Goal: Find specific page/section: Find specific page/section

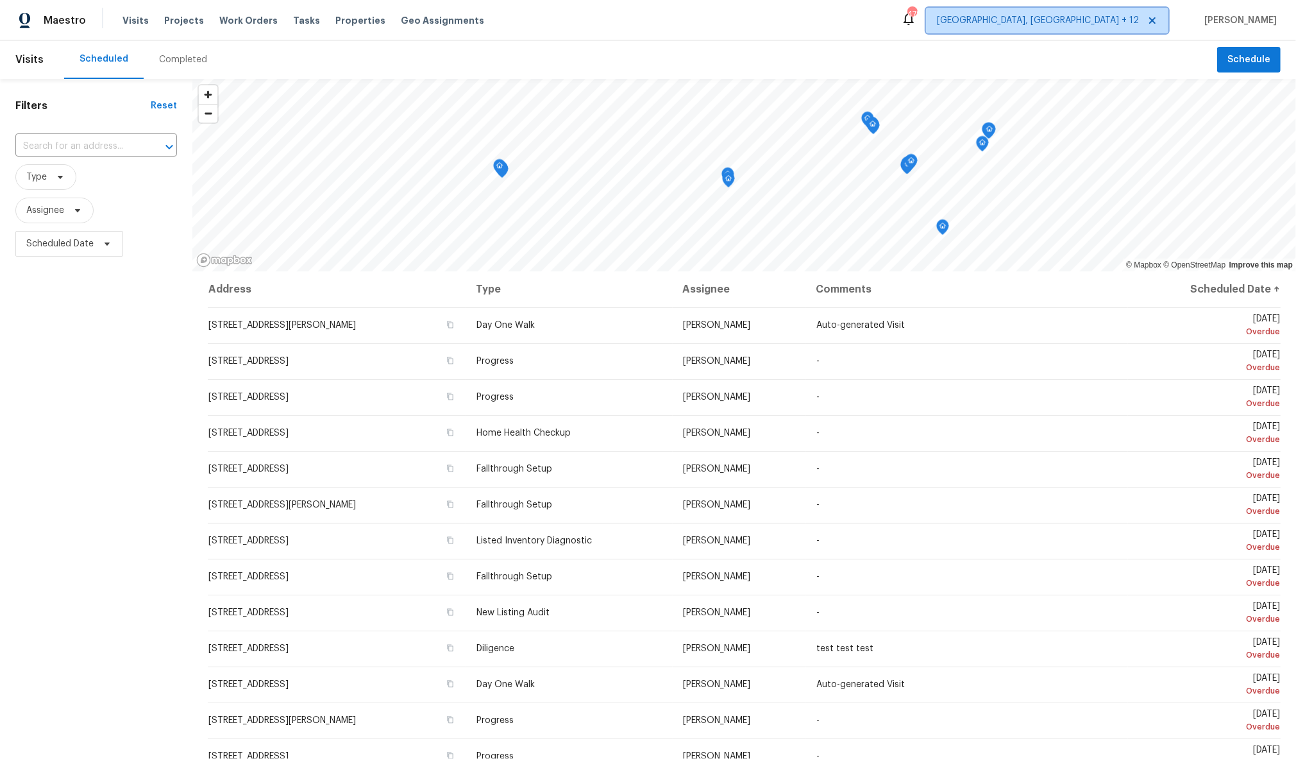
click at [1097, 19] on span "[GEOGRAPHIC_DATA], [GEOGRAPHIC_DATA] + 12" at bounding box center [1038, 20] width 202 height 13
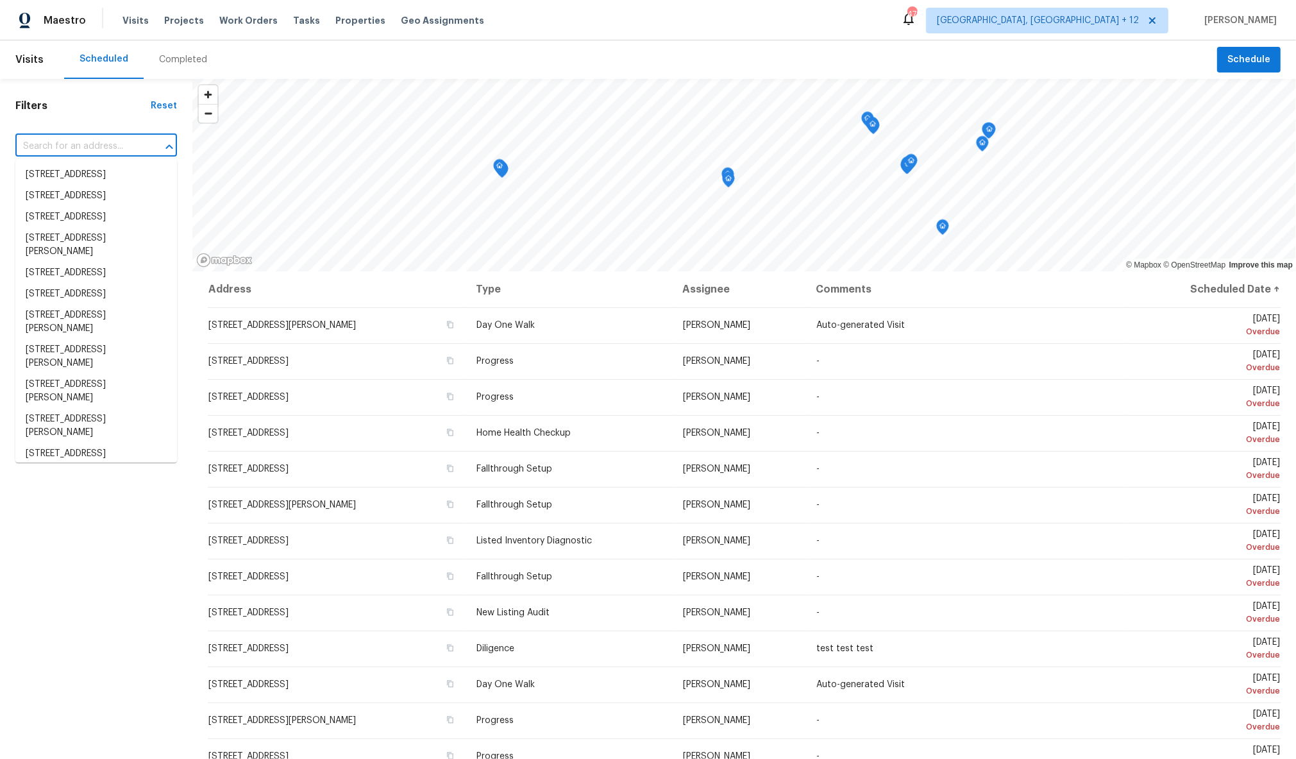
click at [106, 149] on input "text" at bounding box center [78, 147] width 126 height 20
click at [68, 151] on input "text" at bounding box center [78, 147] width 126 height 20
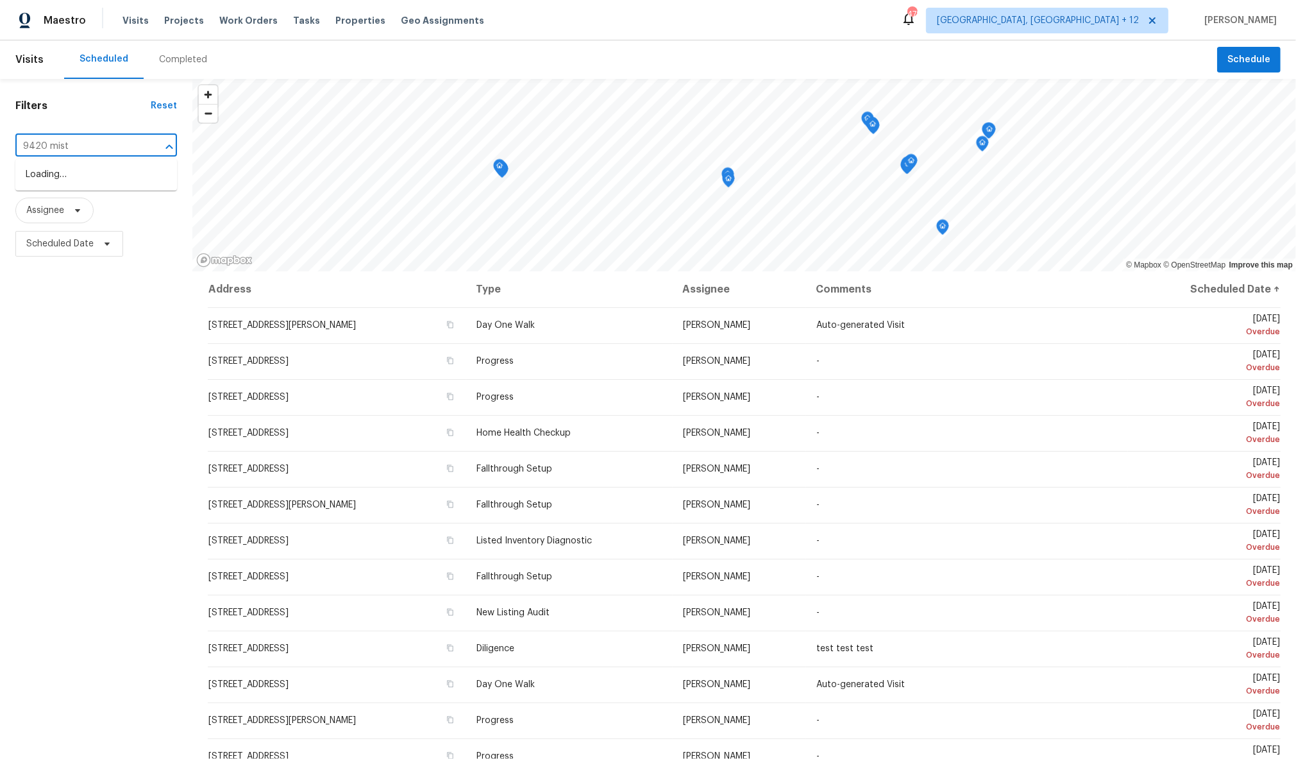
type input "9420 [PERSON_NAME]"
click at [96, 179] on li "[STREET_ADDRESS][PERSON_NAME]" at bounding box center [96, 181] width 162 height 35
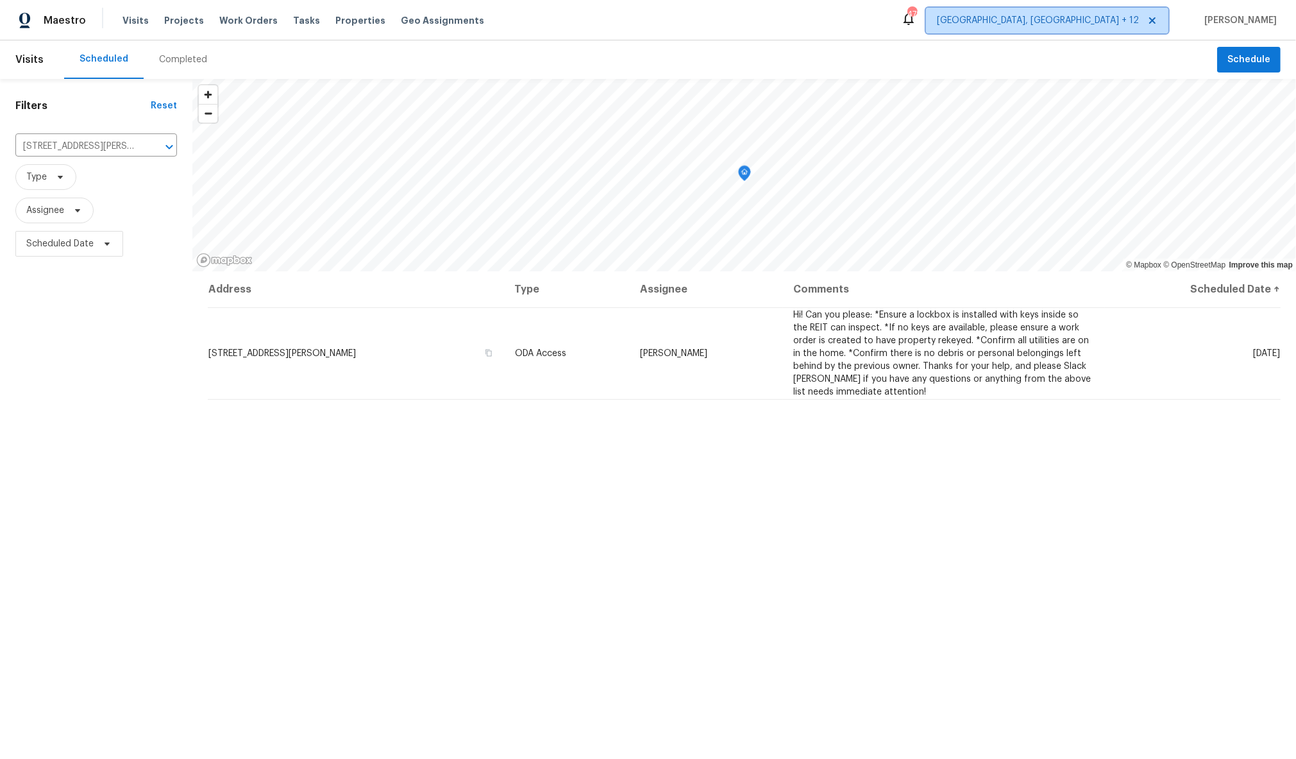
click at [1066, 21] on span "[GEOGRAPHIC_DATA], [GEOGRAPHIC_DATA] + 12" at bounding box center [1038, 20] width 202 height 13
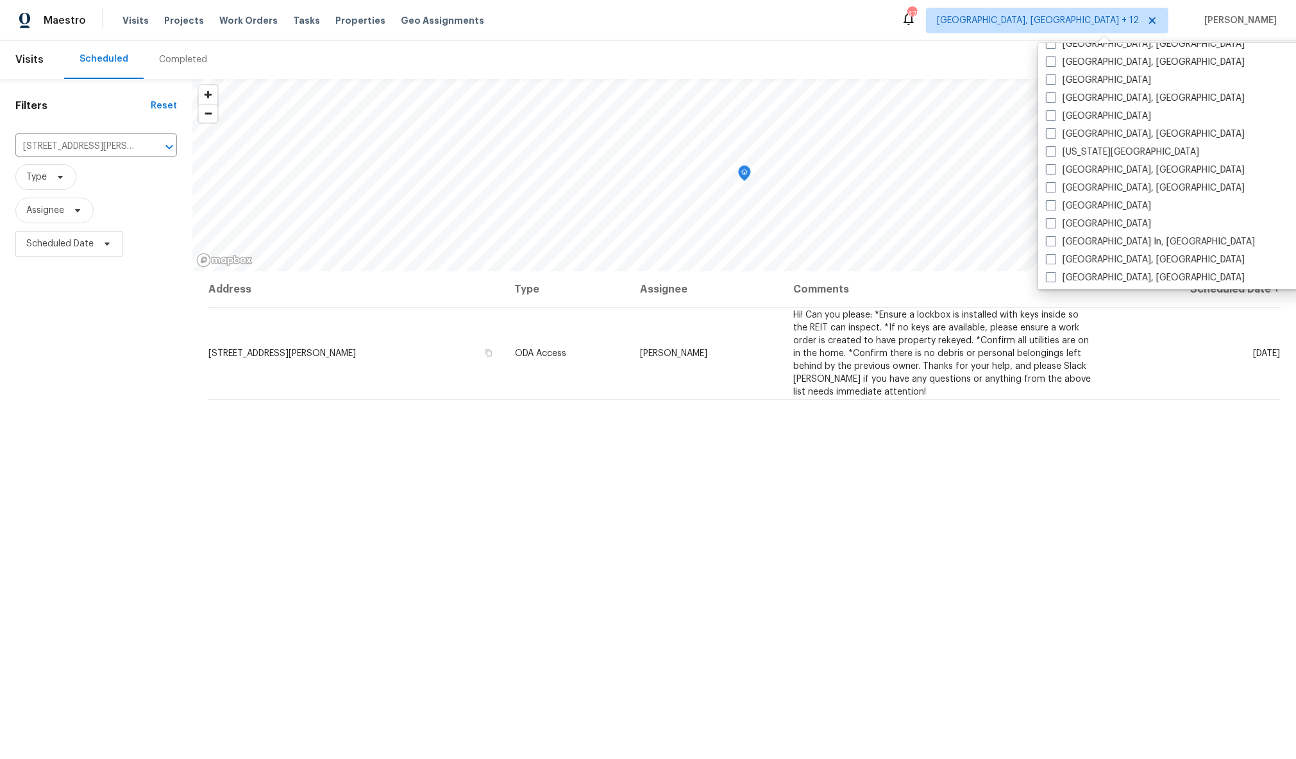
scroll to position [500, 0]
click at [1090, 130] on label "[GEOGRAPHIC_DATA], [GEOGRAPHIC_DATA]" at bounding box center [1145, 131] width 199 height 13
click at [1054, 130] on input "[GEOGRAPHIC_DATA], [GEOGRAPHIC_DATA]" at bounding box center [1050, 129] width 8 height 8
checkbox input "true"
click at [96, 141] on input "[STREET_ADDRESS][PERSON_NAME]" at bounding box center [78, 147] width 126 height 20
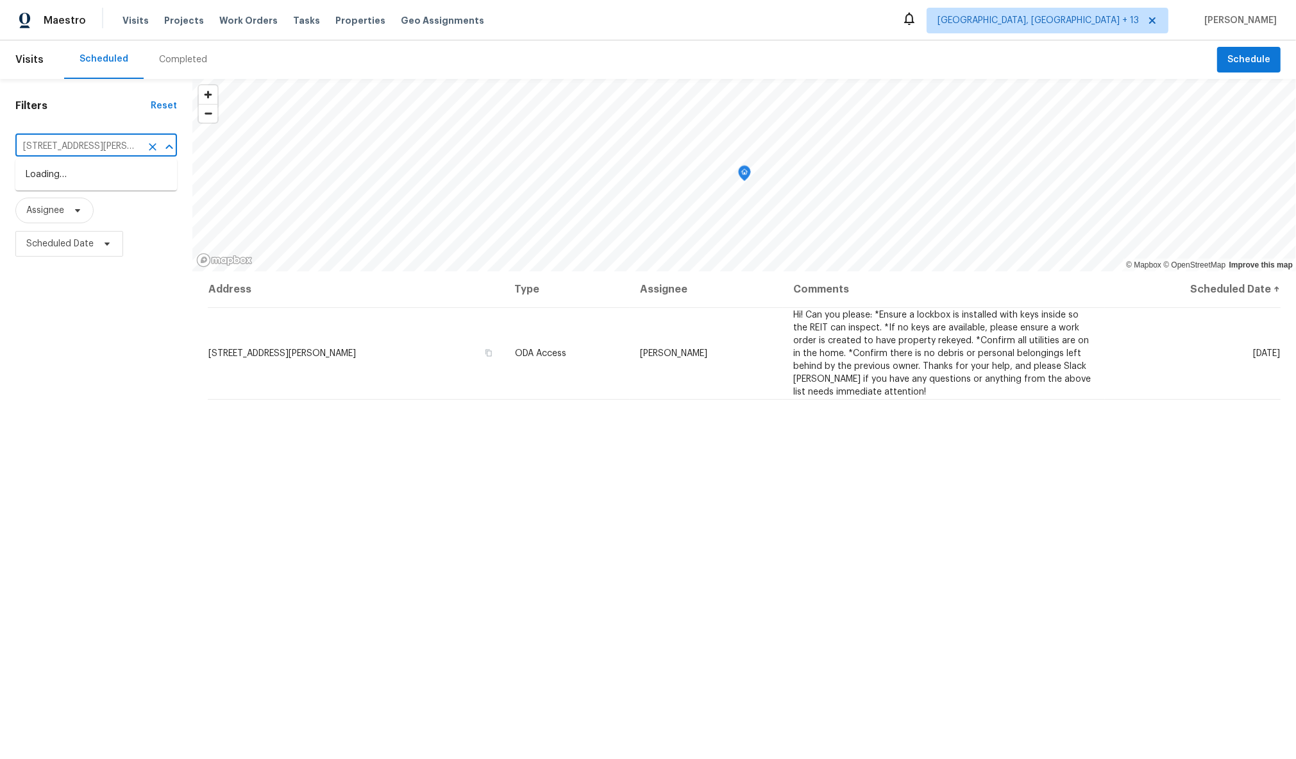
click at [96, 141] on input "[STREET_ADDRESS][PERSON_NAME]" at bounding box center [78, 147] width 126 height 20
type input "3644 whistle"
click at [72, 185] on li "[STREET_ADDRESS]" at bounding box center [96, 174] width 162 height 21
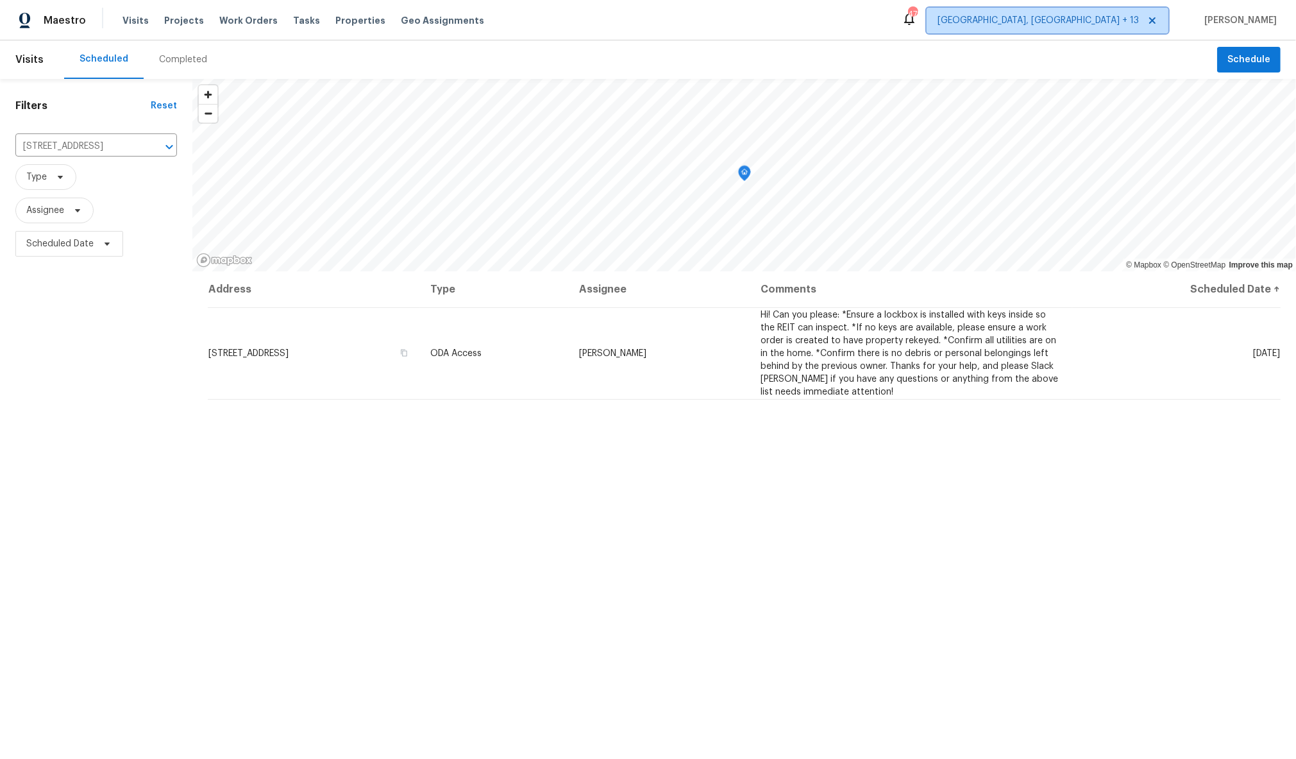
click at [1078, 17] on span "[GEOGRAPHIC_DATA], [GEOGRAPHIC_DATA] + 13" at bounding box center [1038, 20] width 201 height 13
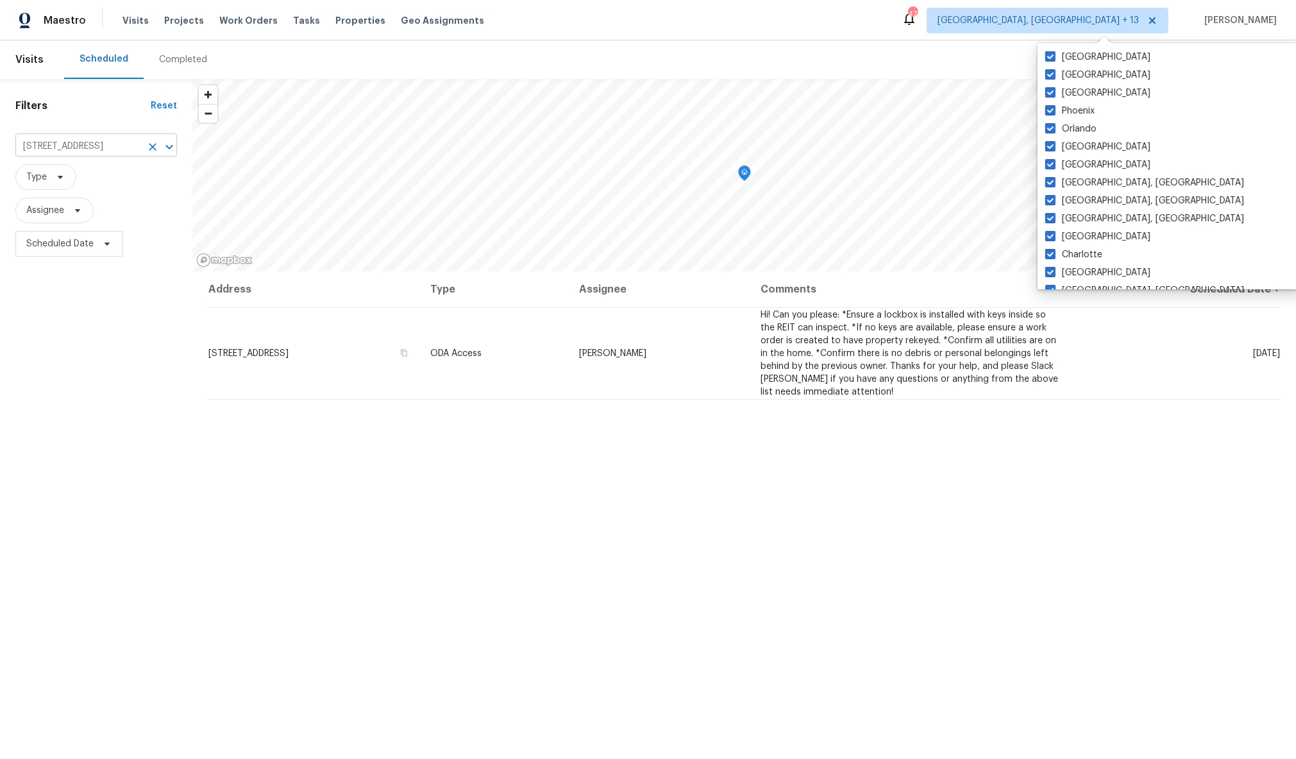
click at [105, 147] on input "[STREET_ADDRESS]" at bounding box center [78, 147] width 126 height 20
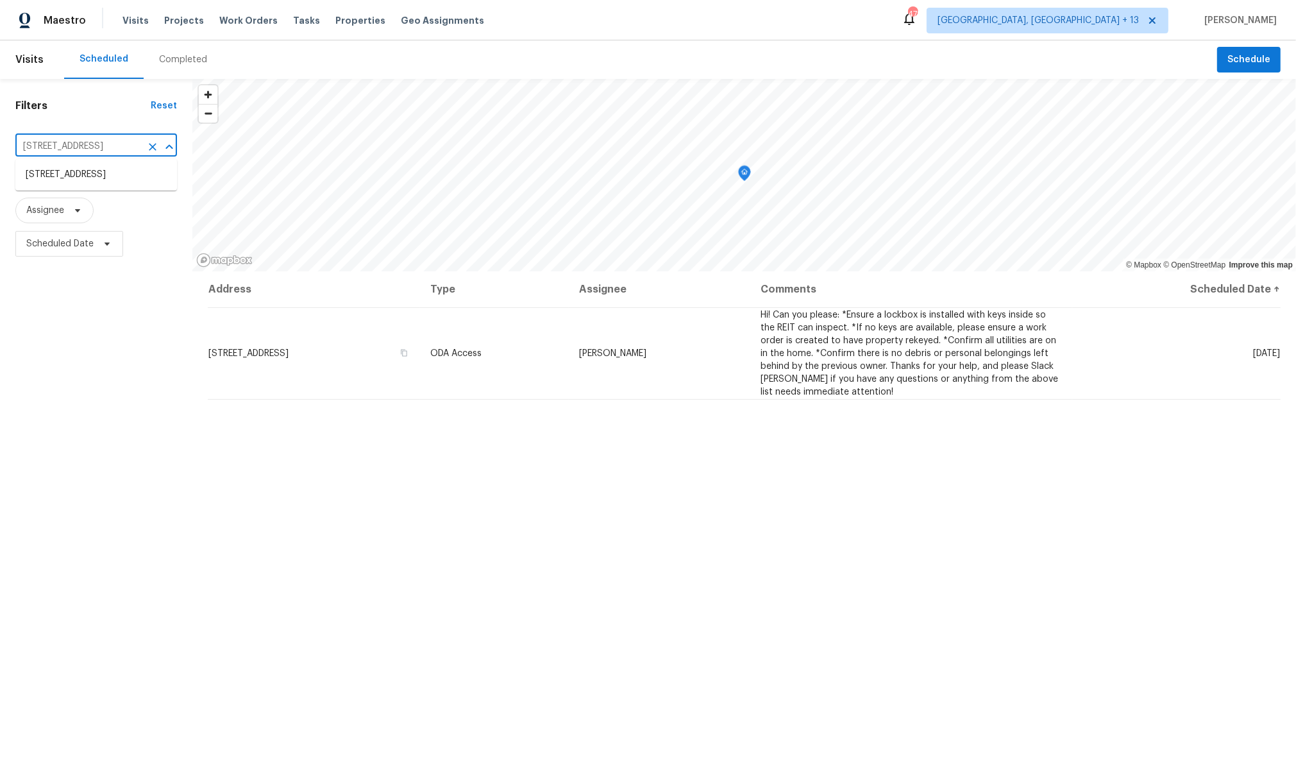
click at [105, 147] on input "[STREET_ADDRESS]" at bounding box center [78, 147] width 126 height 20
type input "5097 e fish"
click at [80, 180] on li "[STREET_ADDRESS]" at bounding box center [96, 174] width 162 height 21
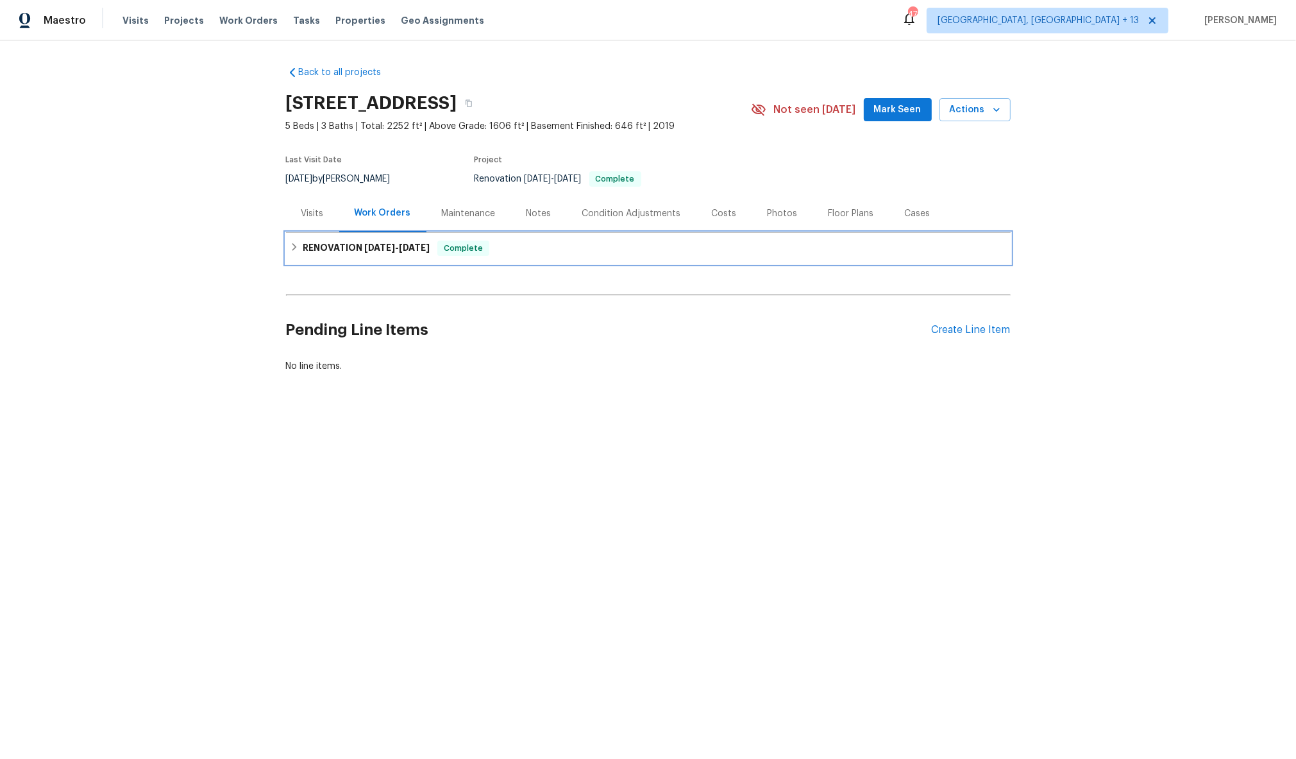
click at [294, 243] on icon at bounding box center [294, 246] width 9 height 9
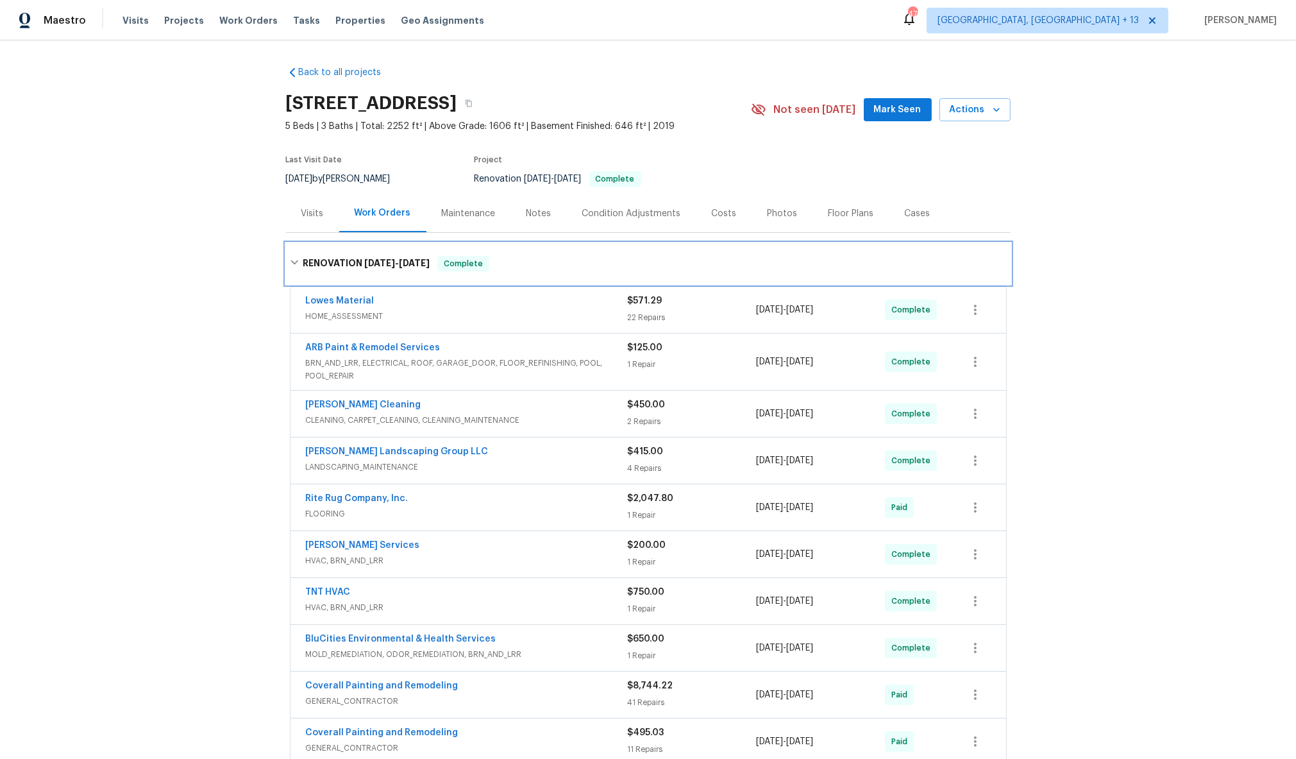
scroll to position [131, 0]
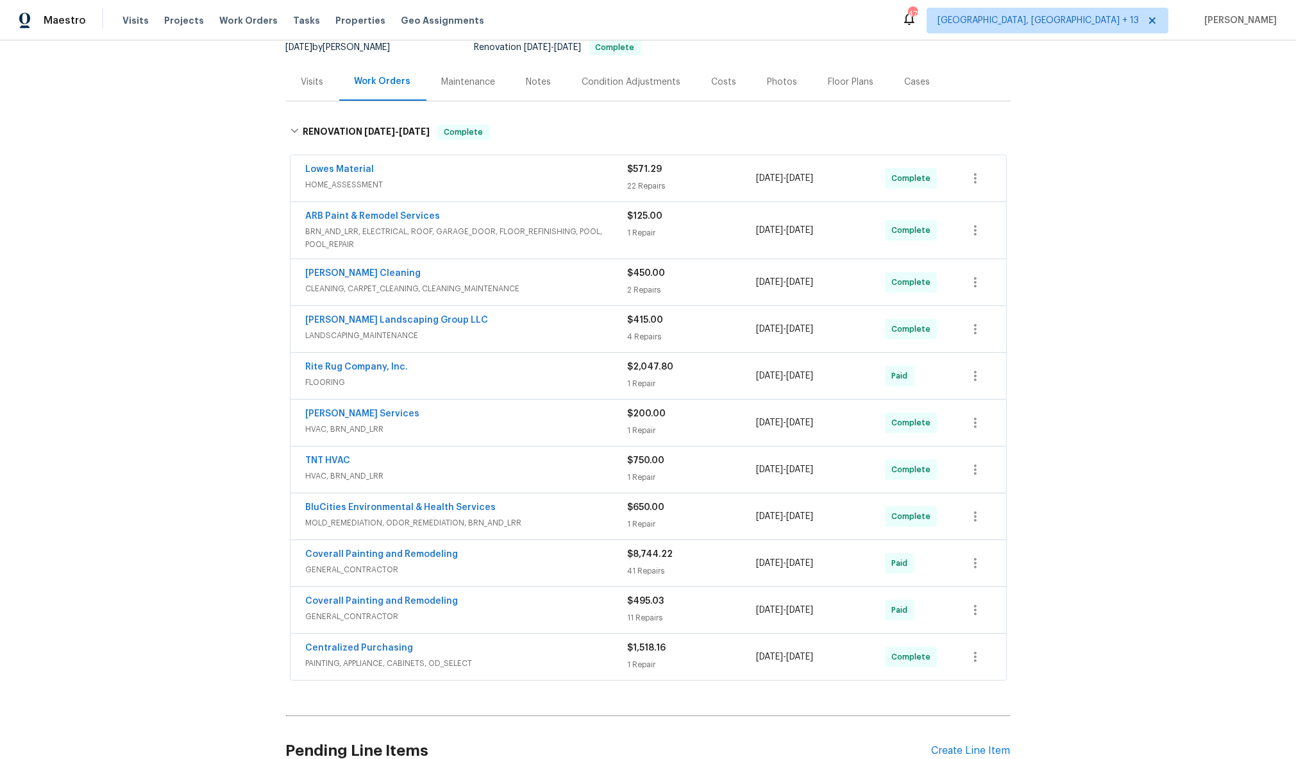
click at [511, 176] on div "Lowes Material" at bounding box center [467, 170] width 322 height 15
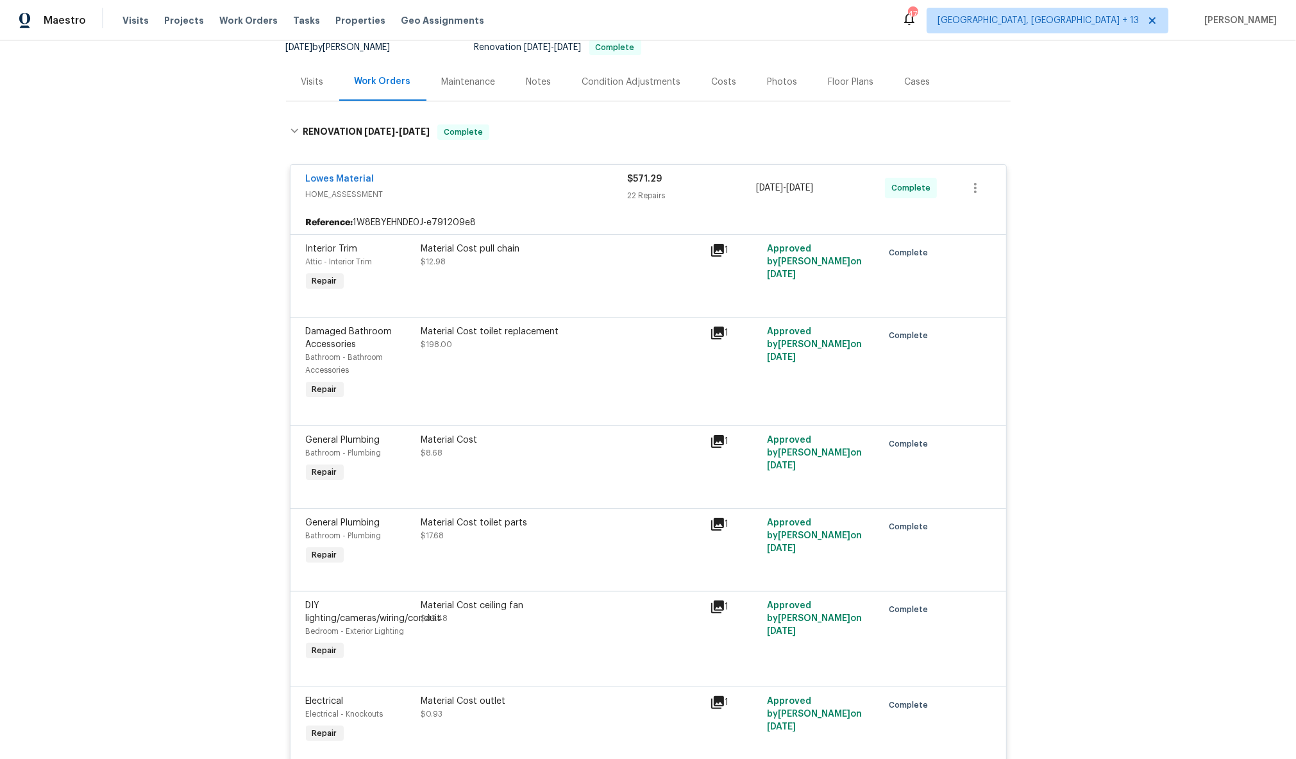
click at [500, 186] on div "Lowes Material" at bounding box center [467, 180] width 322 height 15
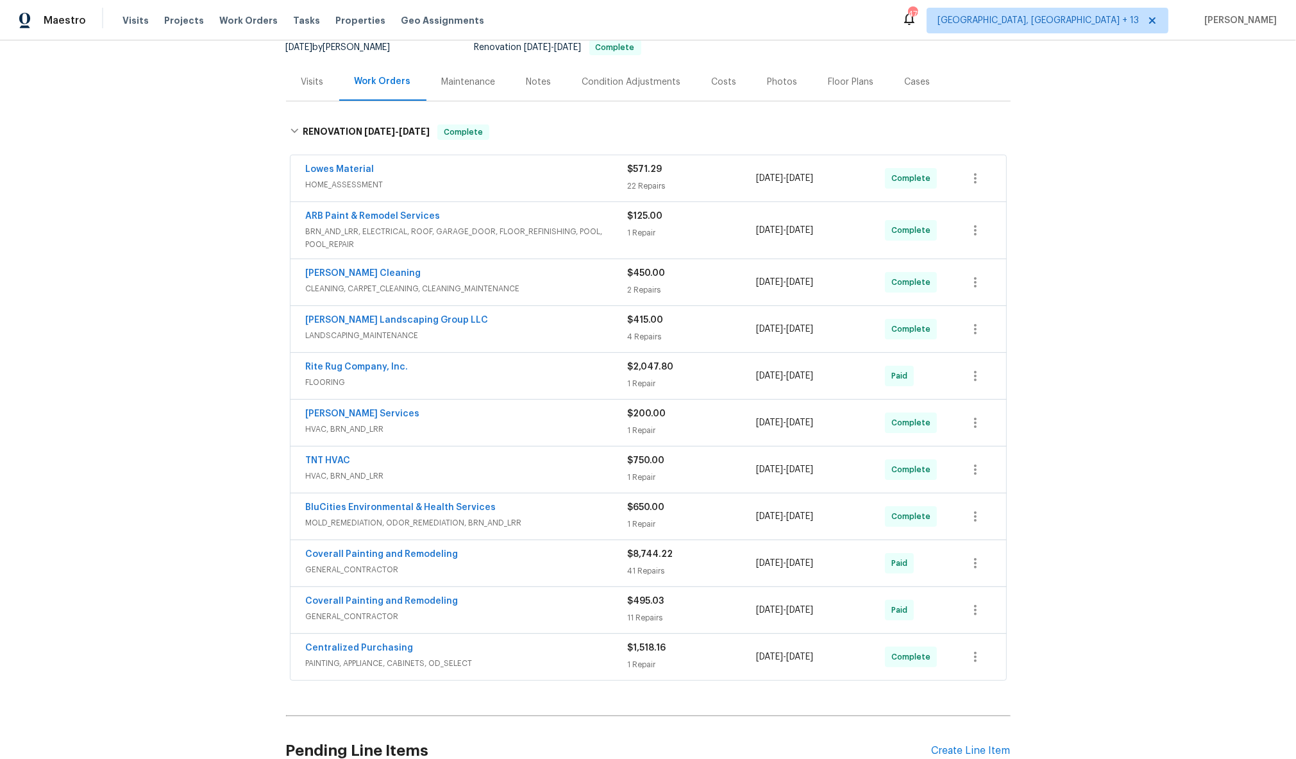
click at [474, 380] on span "FLOORING" at bounding box center [467, 382] width 322 height 13
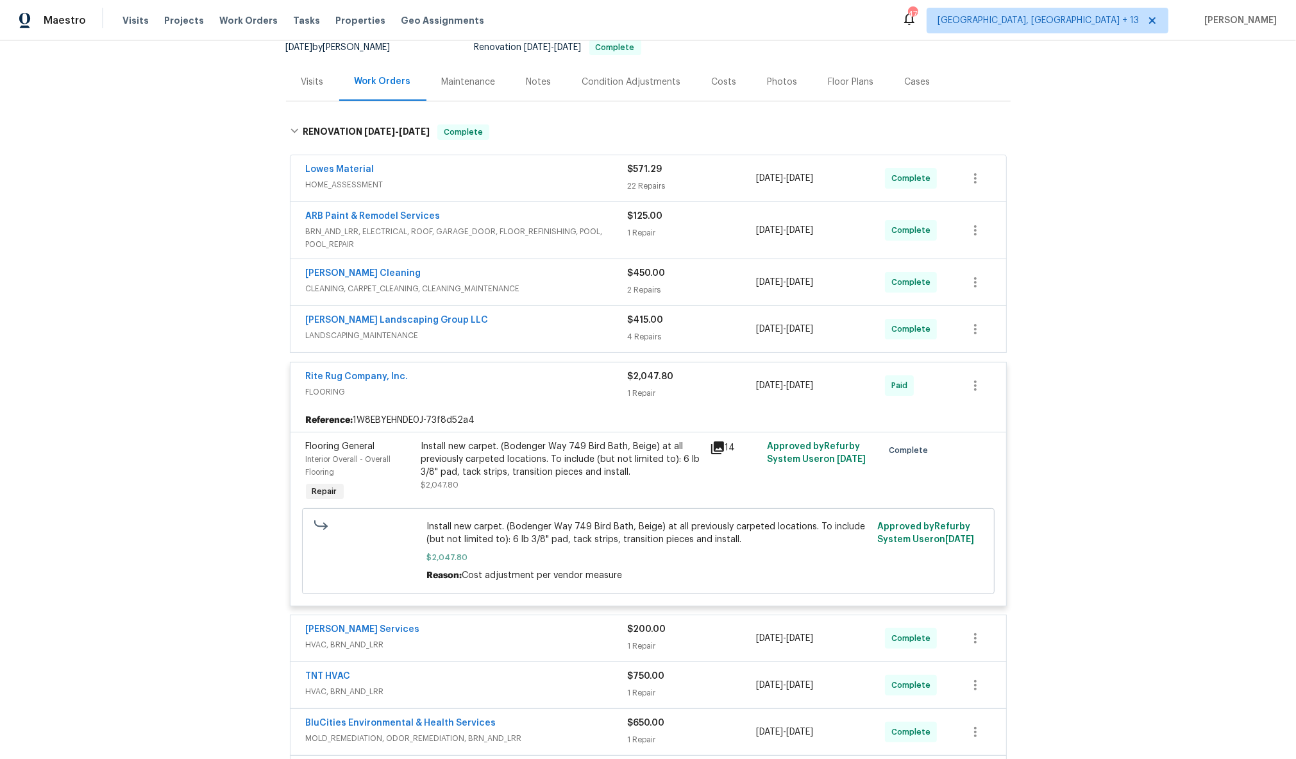
click at [473, 386] on span "FLOORING" at bounding box center [467, 391] width 322 height 13
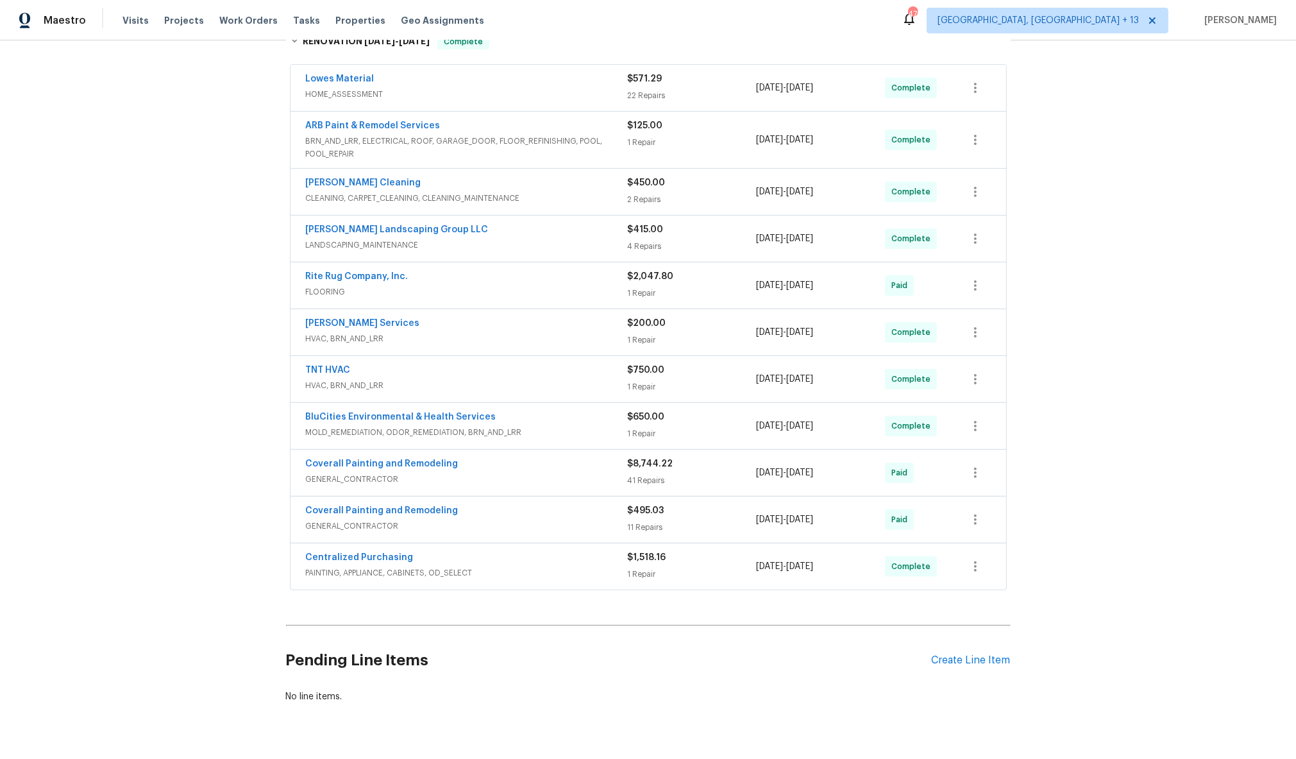
scroll to position [223, 0]
click at [507, 571] on span "PAINTING, APPLIANCE, CABINETS, OD_SELECT" at bounding box center [467, 572] width 322 height 13
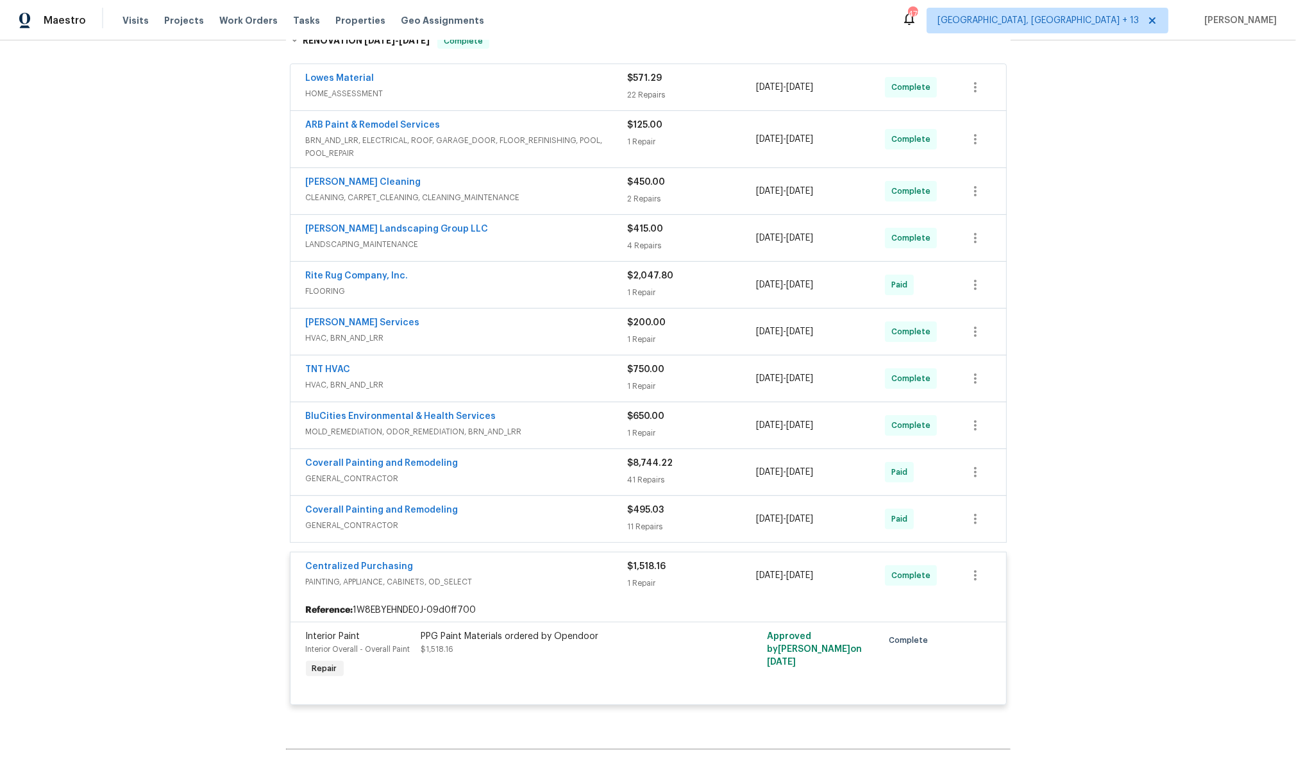
click at [507, 571] on div "Centralized Purchasing" at bounding box center [467, 567] width 322 height 15
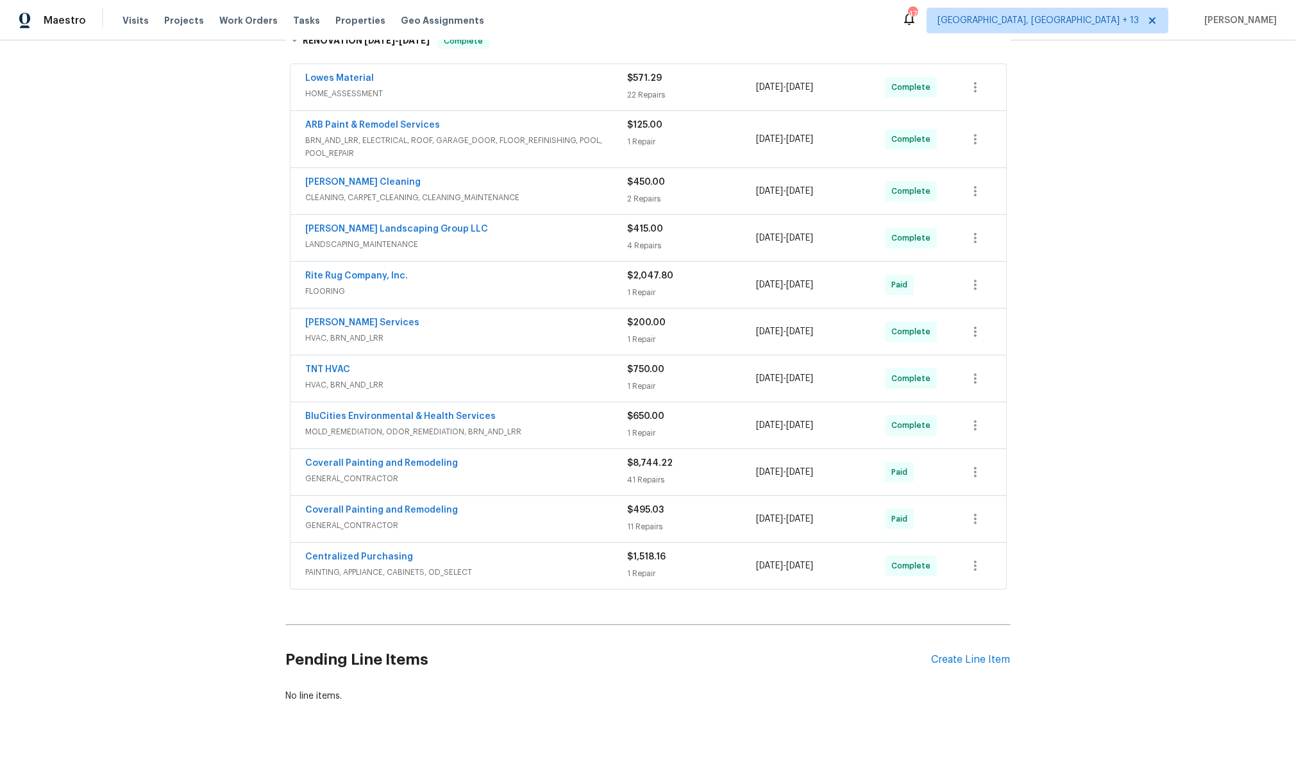
click at [506, 516] on div "Coverall Painting and Remodeling" at bounding box center [467, 511] width 322 height 15
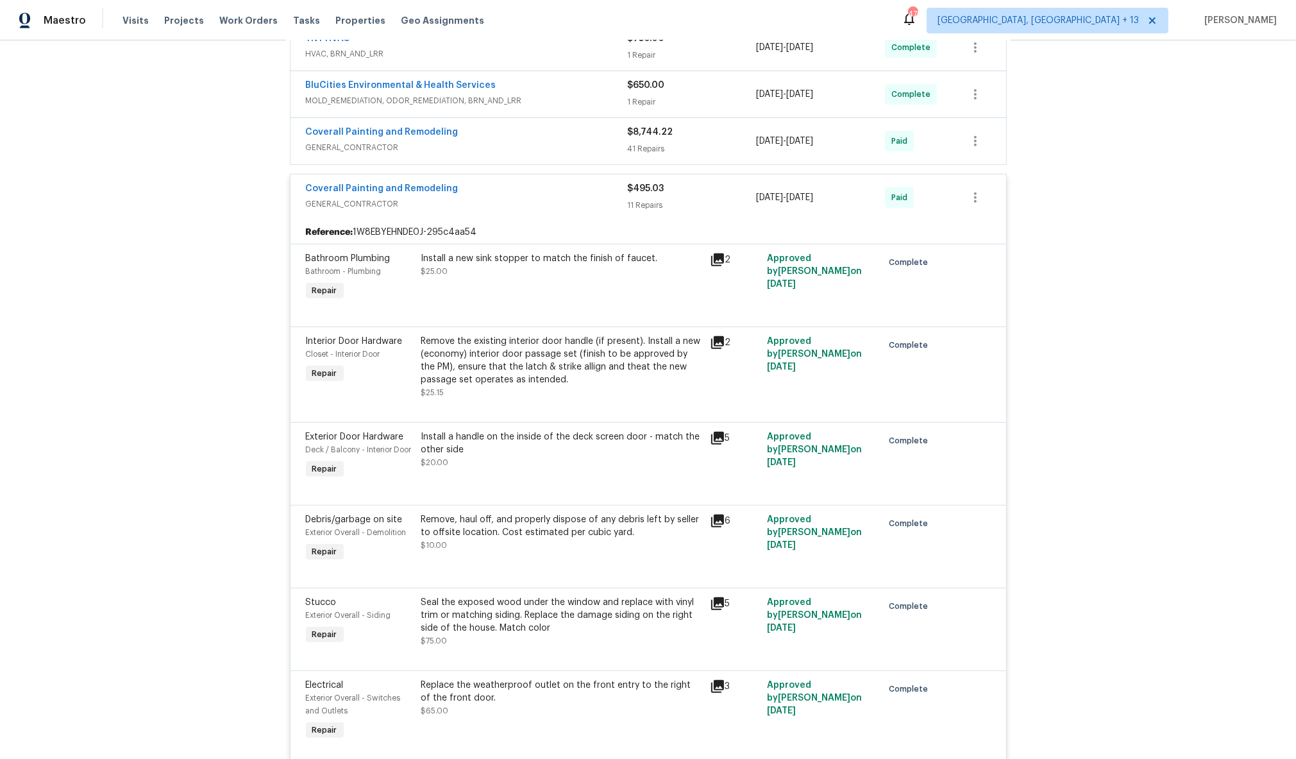
scroll to position [517, 0]
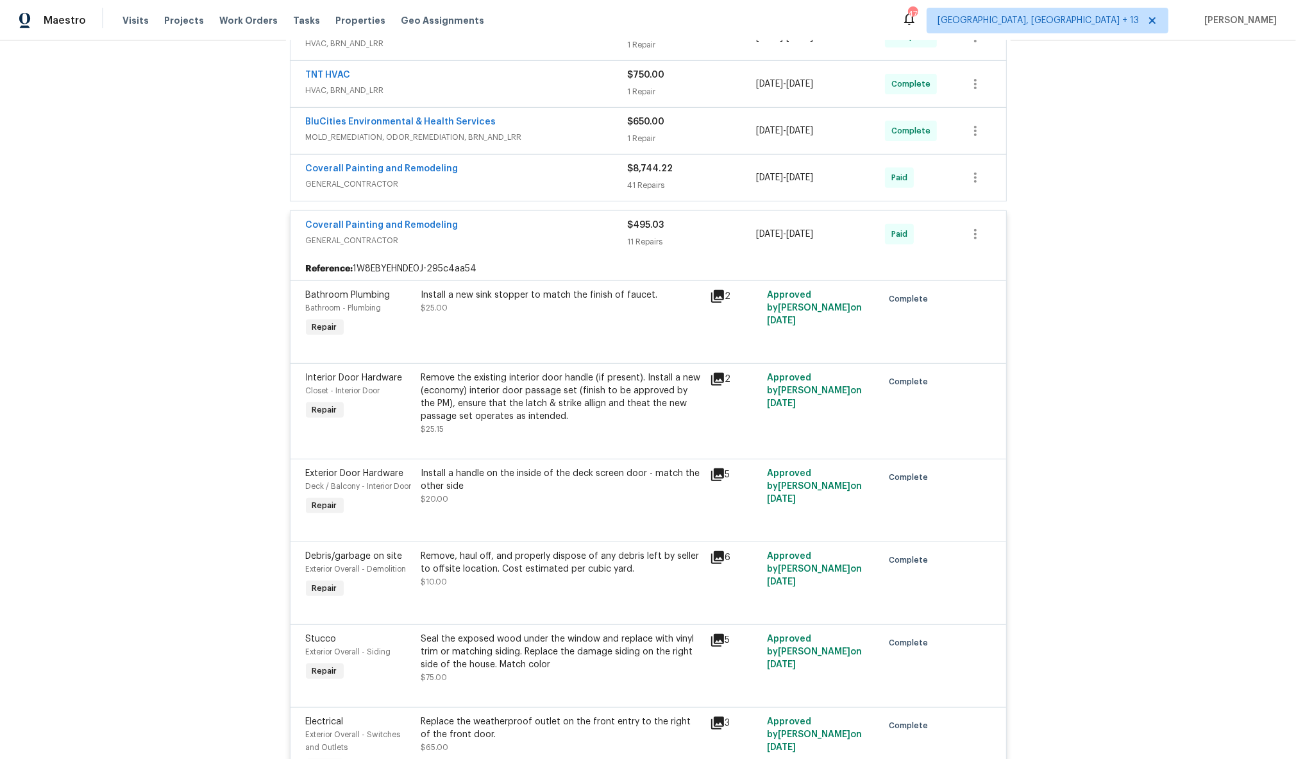
click at [578, 246] on span "GENERAL_CONTRACTOR" at bounding box center [467, 240] width 322 height 13
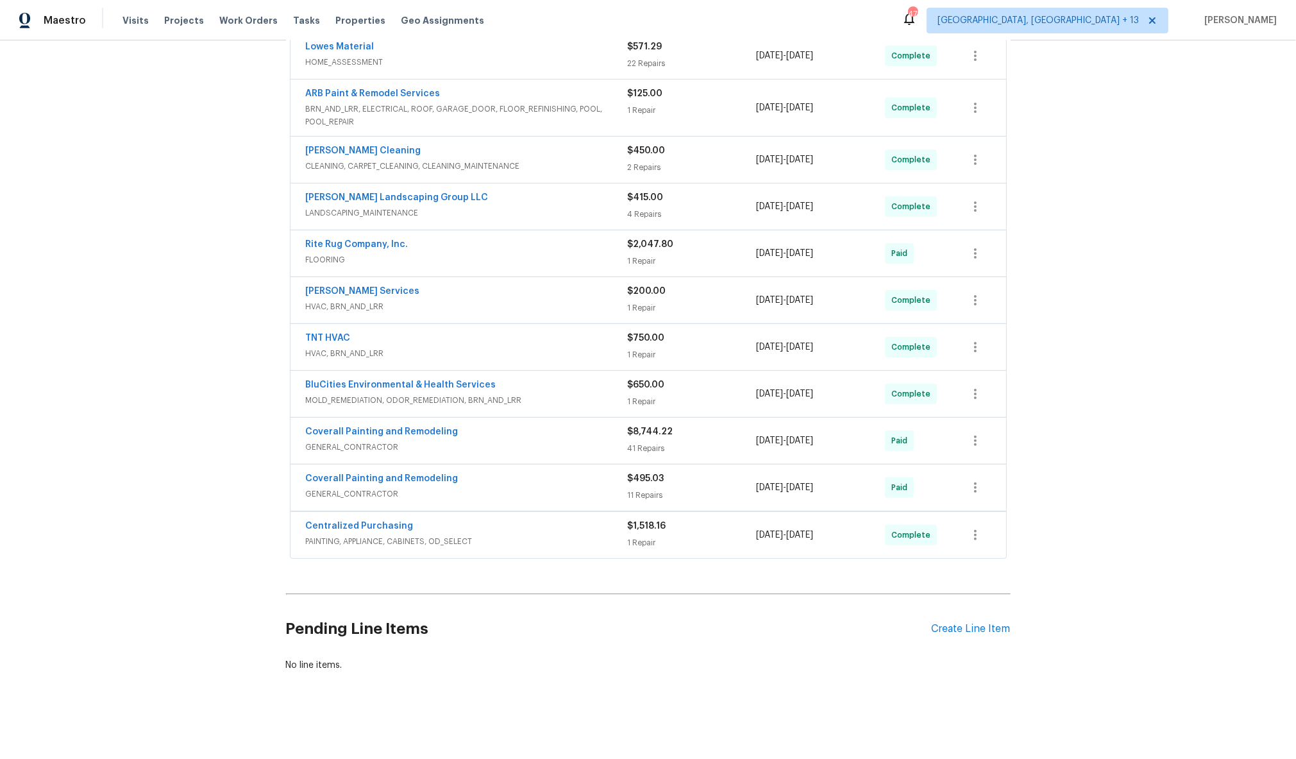
scroll to position [257, 0]
click at [541, 443] on span "GENERAL_CONTRACTOR" at bounding box center [467, 447] width 322 height 13
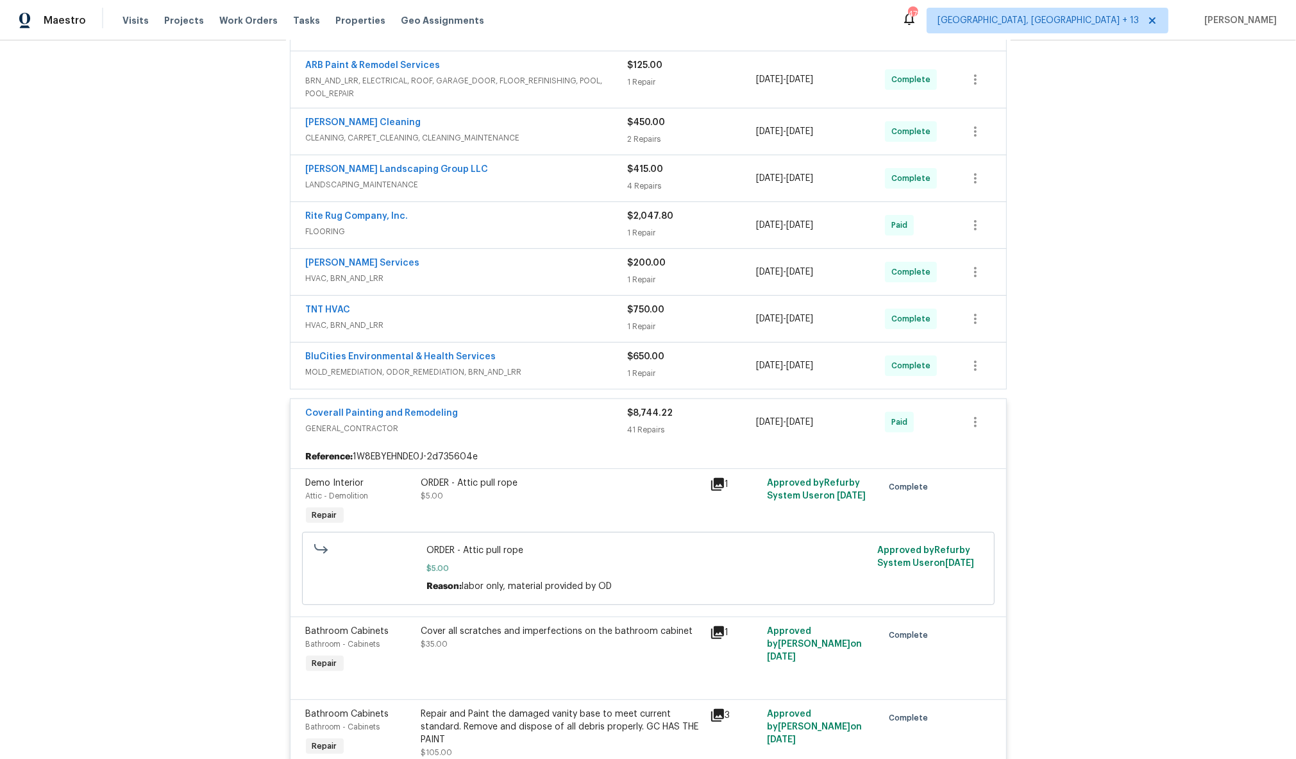
scroll to position [0, 0]
